Goal: Transaction & Acquisition: Download file/media

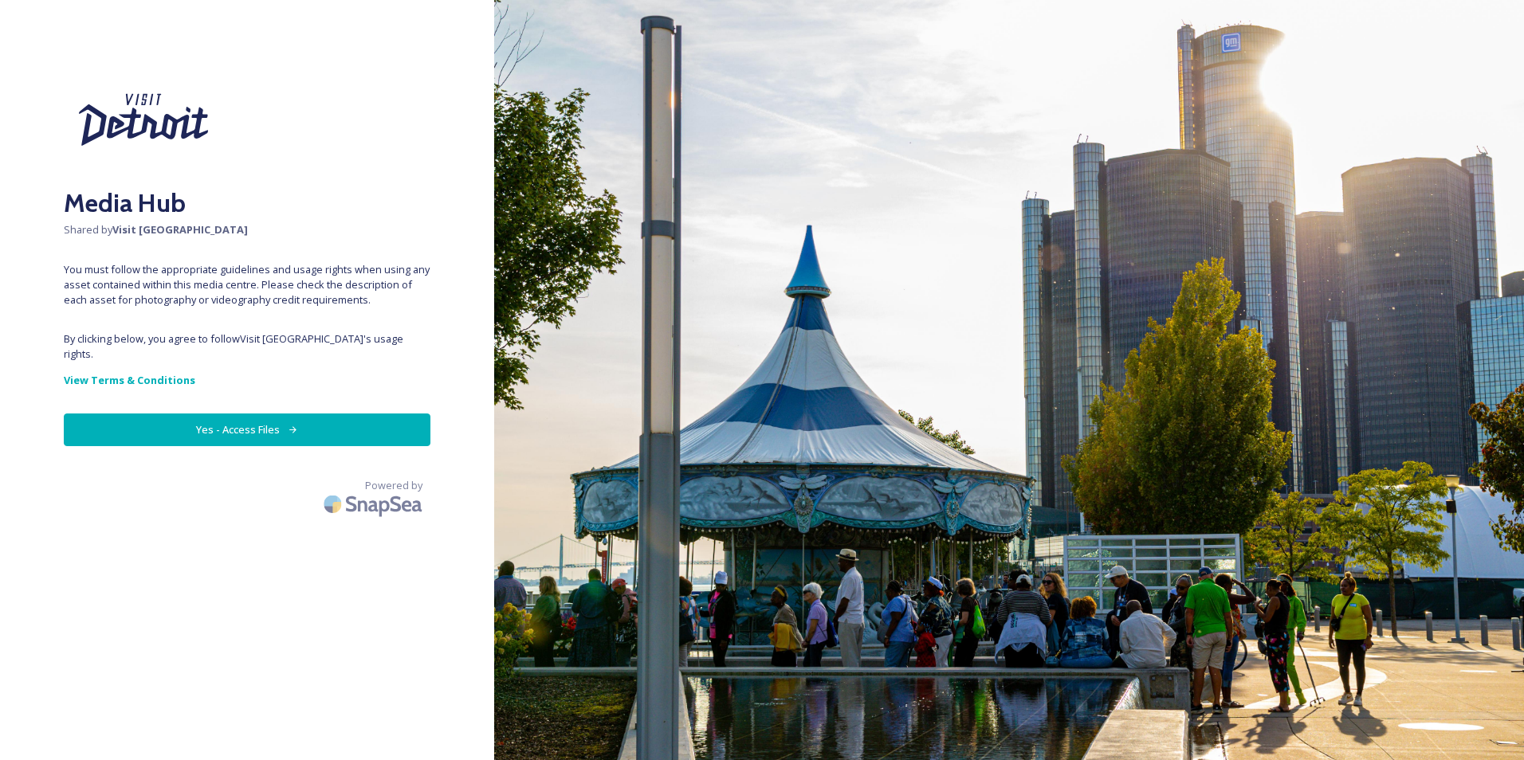
click at [189, 414] on button "Yes - Access Files" at bounding box center [247, 430] width 367 height 33
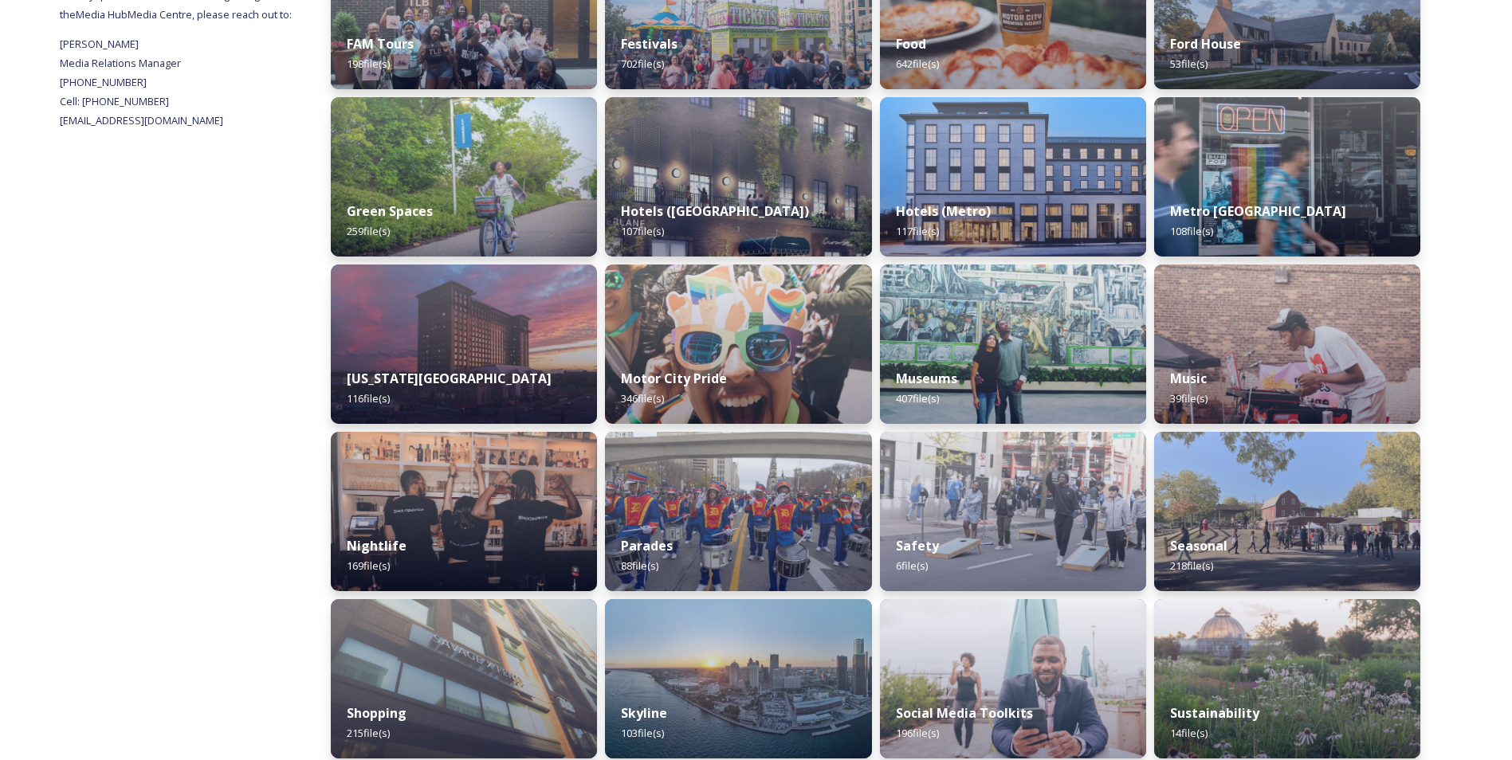
scroll to position [659, 0]
click at [773, 691] on div "Skyline 103 file(s)" at bounding box center [739, 725] width 272 height 73
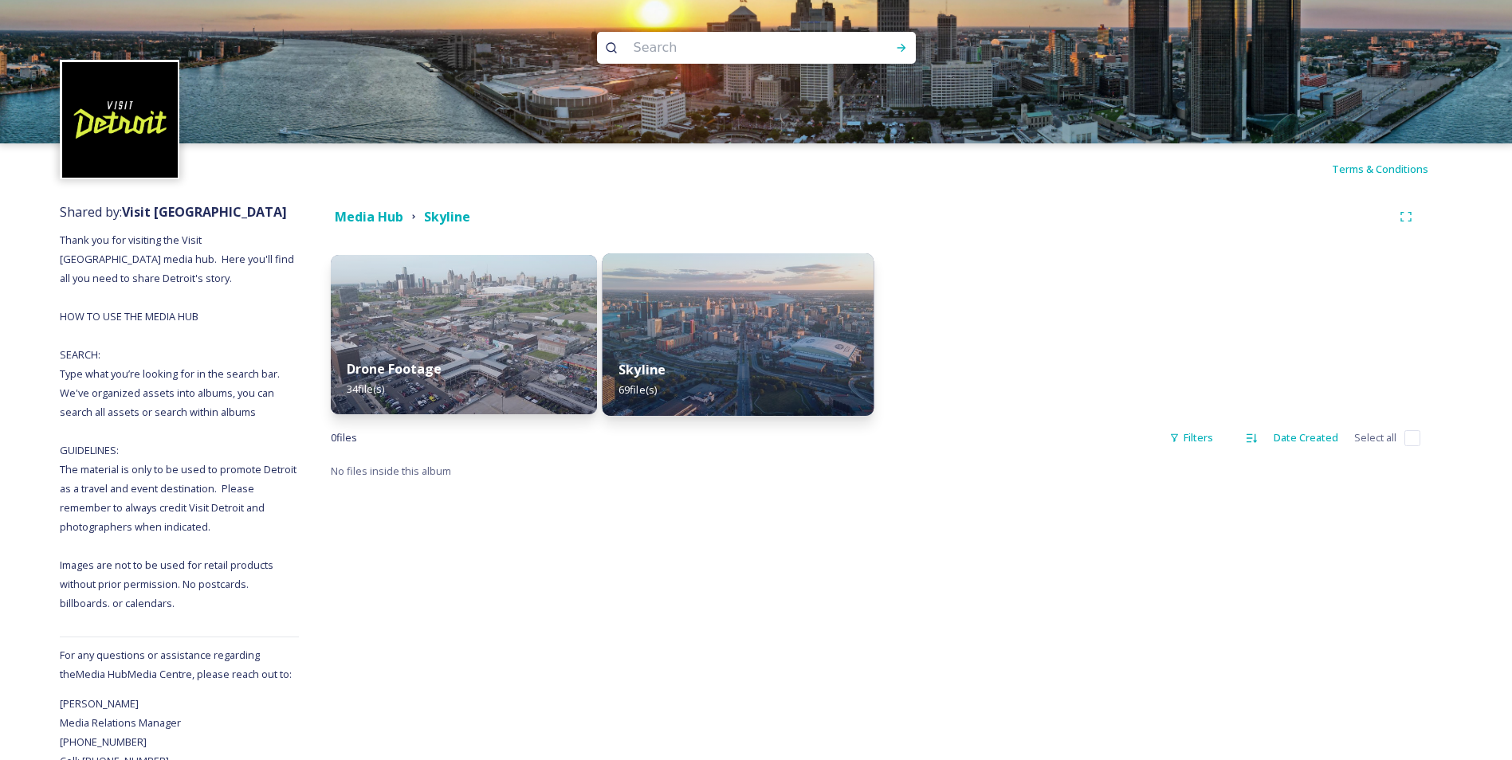
click at [708, 338] on img at bounding box center [739, 334] width 272 height 163
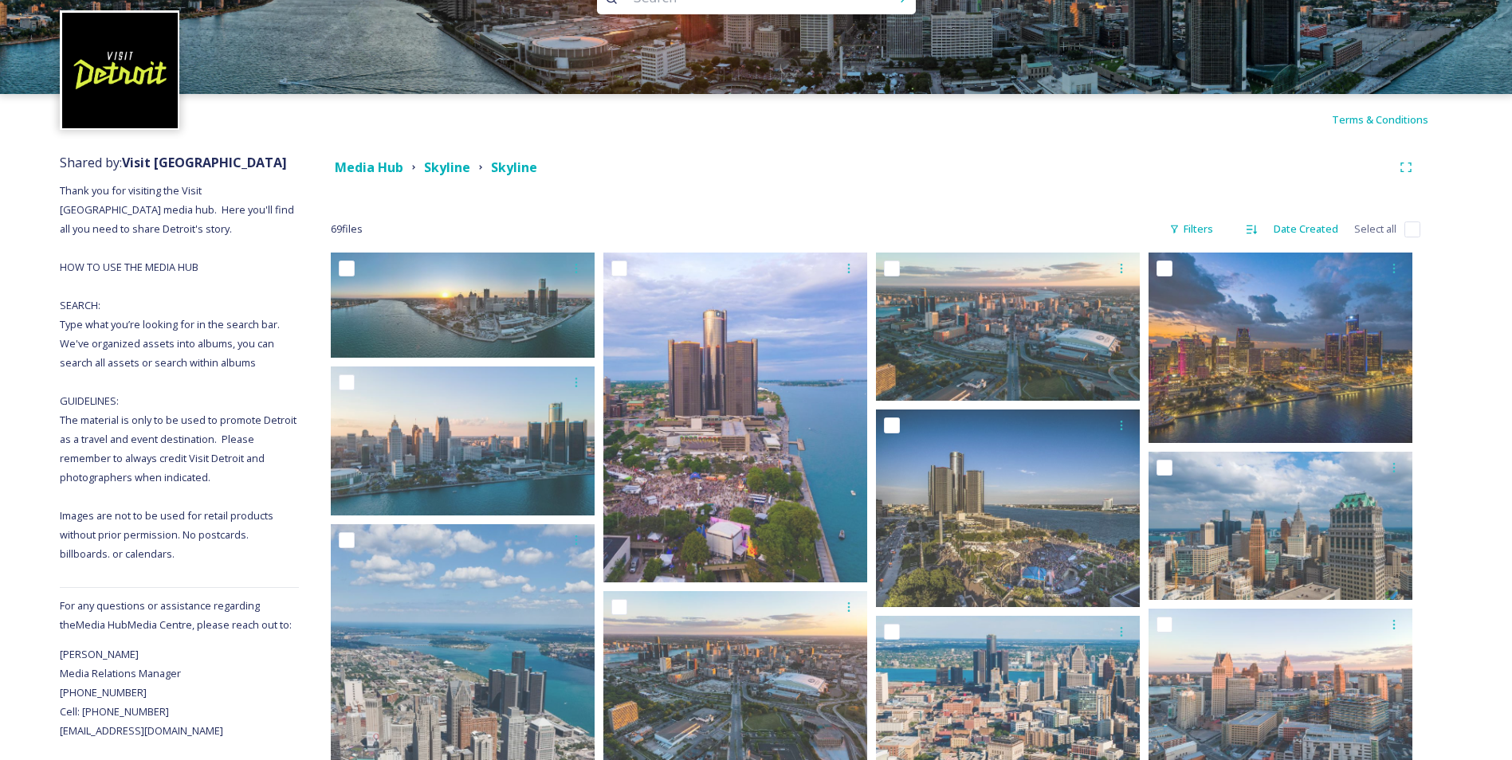
scroll to position [50, 0]
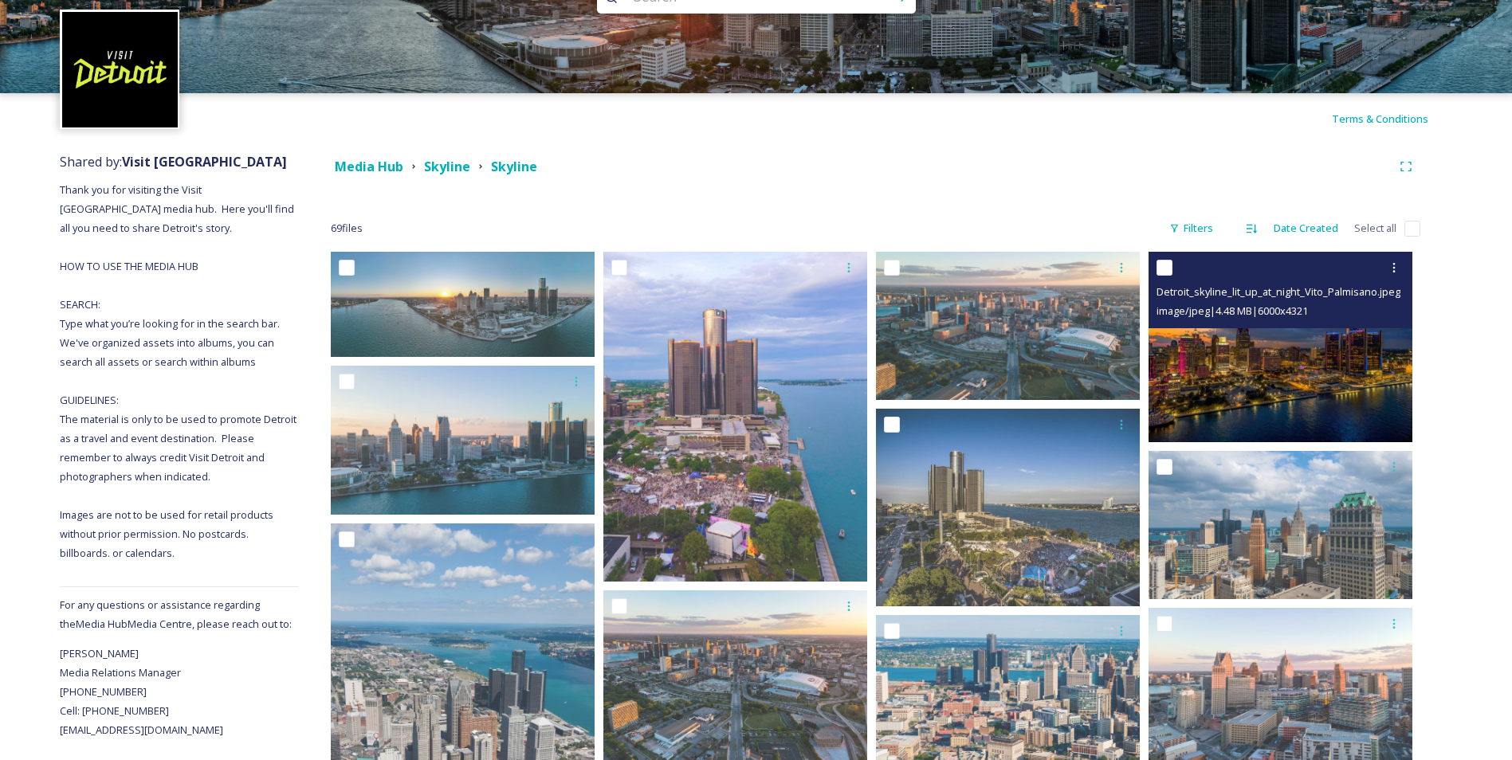
click at [1334, 378] on img at bounding box center [1281, 347] width 264 height 190
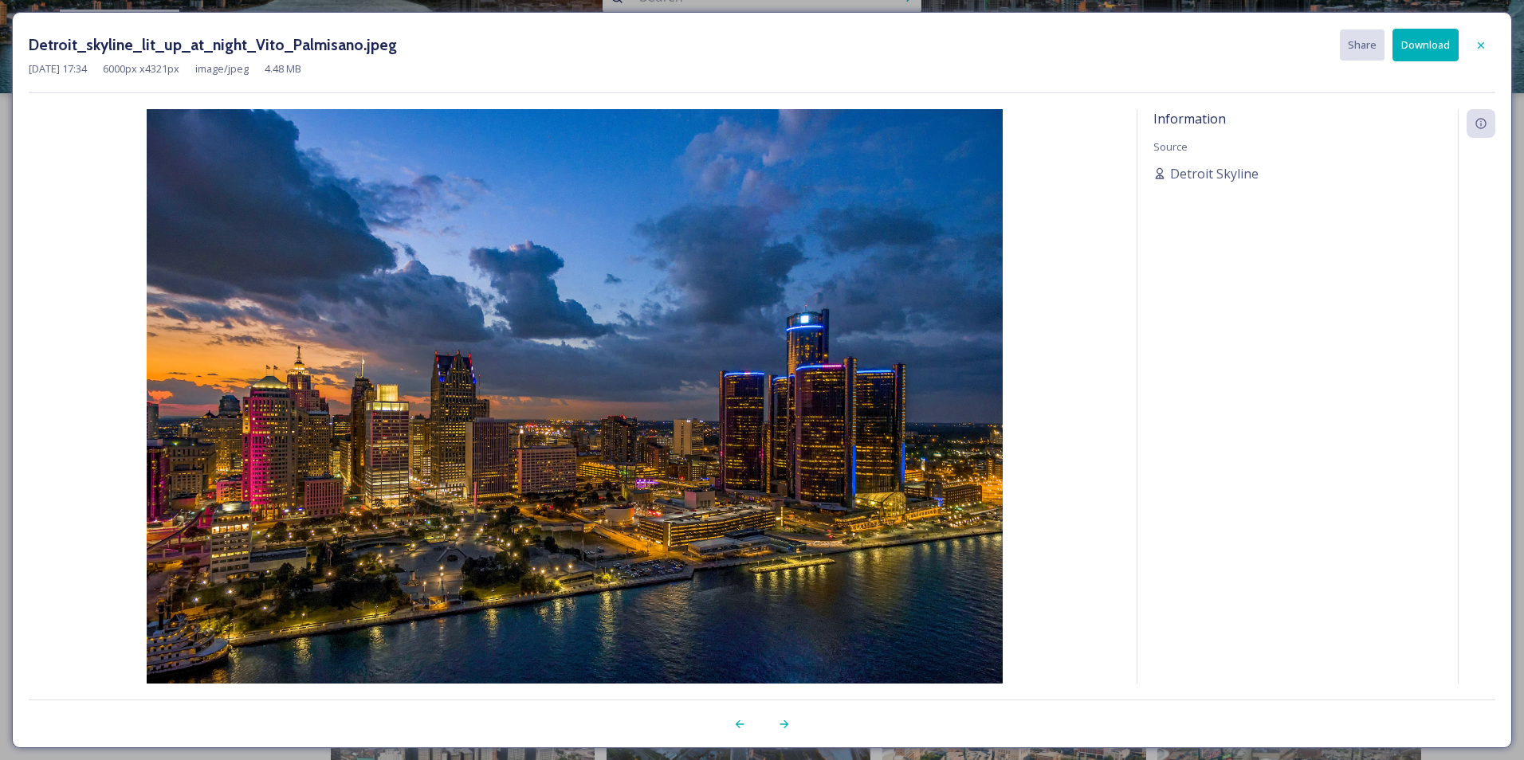
click at [1431, 48] on button "Download" at bounding box center [1426, 45] width 66 height 33
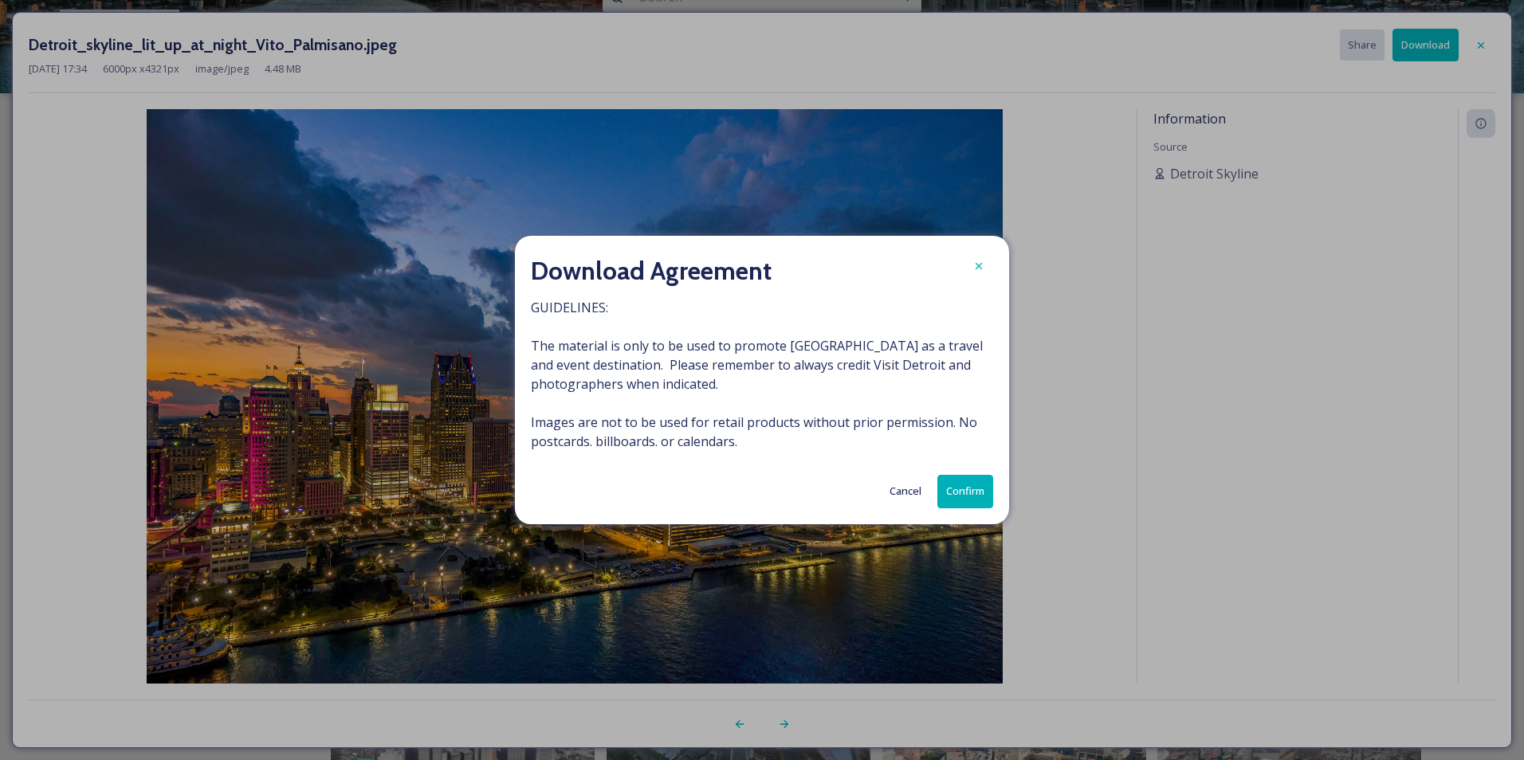
click at [981, 495] on button "Confirm" at bounding box center [965, 491] width 56 height 33
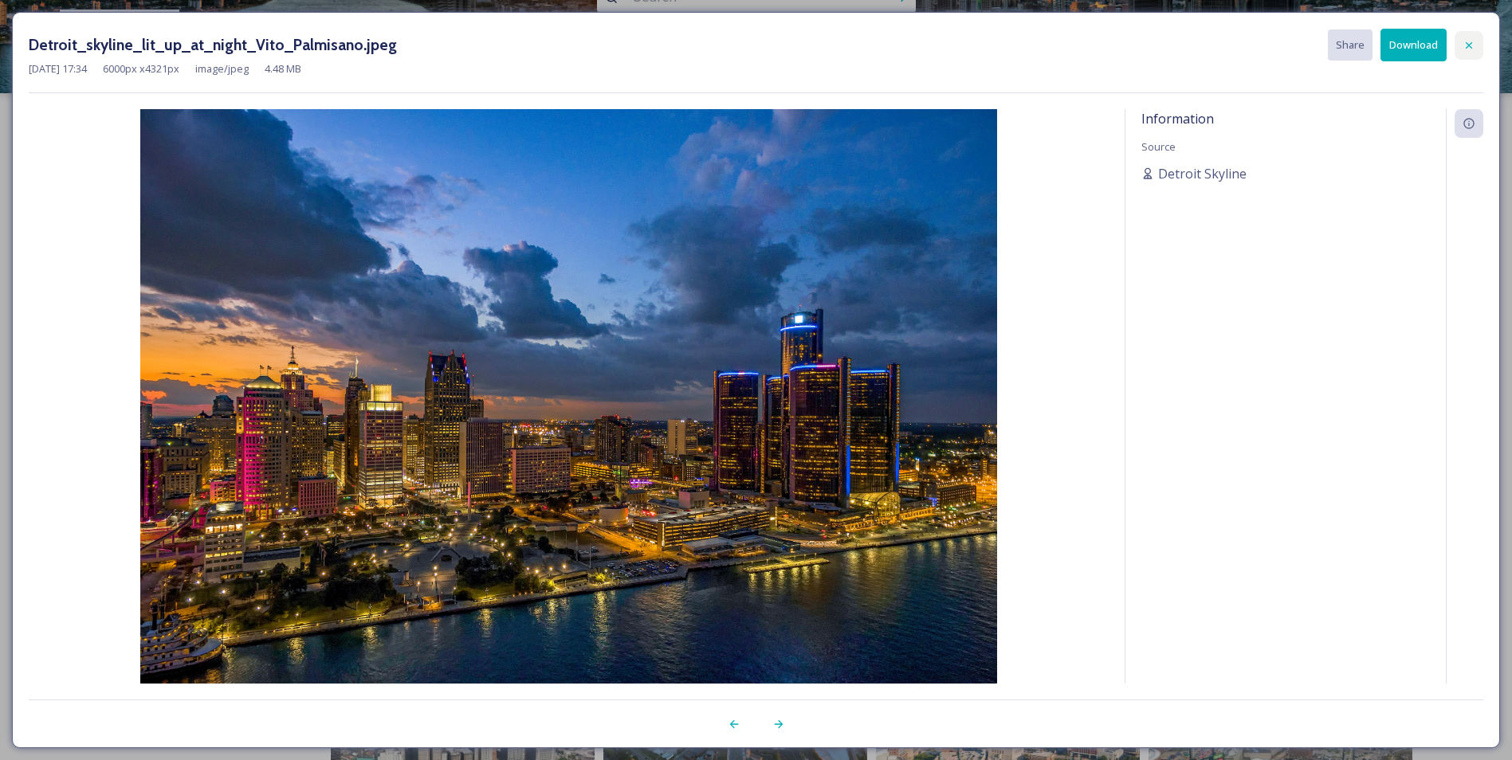
click at [1472, 43] on icon at bounding box center [1469, 45] width 13 height 13
